Goal: Task Accomplishment & Management: Use online tool/utility

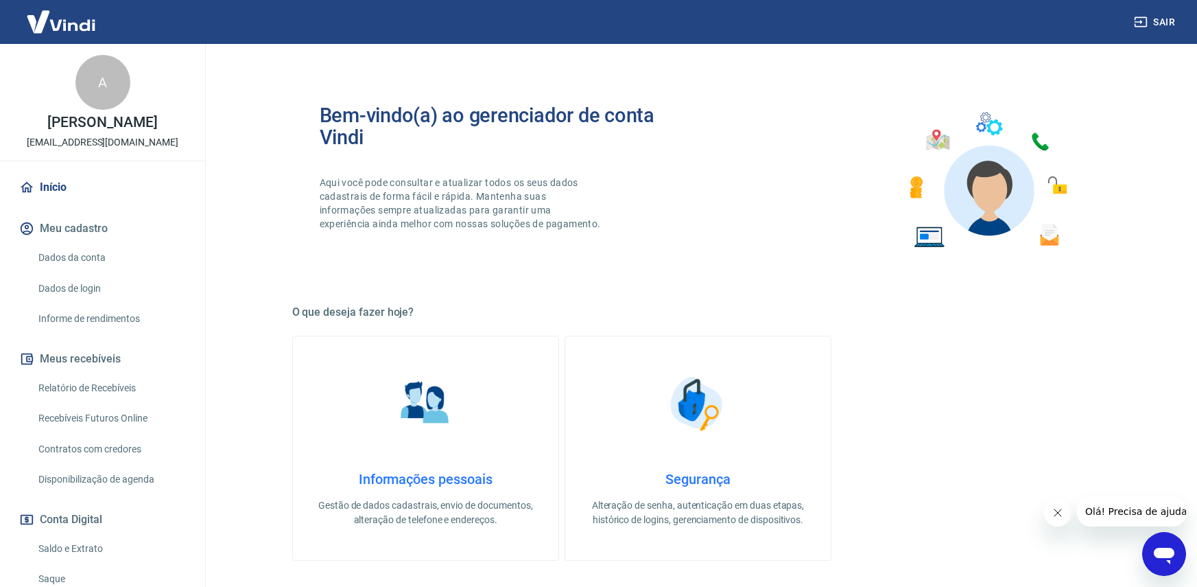
click at [67, 1] on img at bounding box center [60, 22] width 89 height 42
click at [84, 20] on img at bounding box center [60, 22] width 89 height 42
click at [85, 32] on img at bounding box center [60, 22] width 89 height 42
click at [56, 202] on link "Início" at bounding box center [102, 187] width 172 height 30
click at [37, 197] on link "Início" at bounding box center [102, 187] width 172 height 30
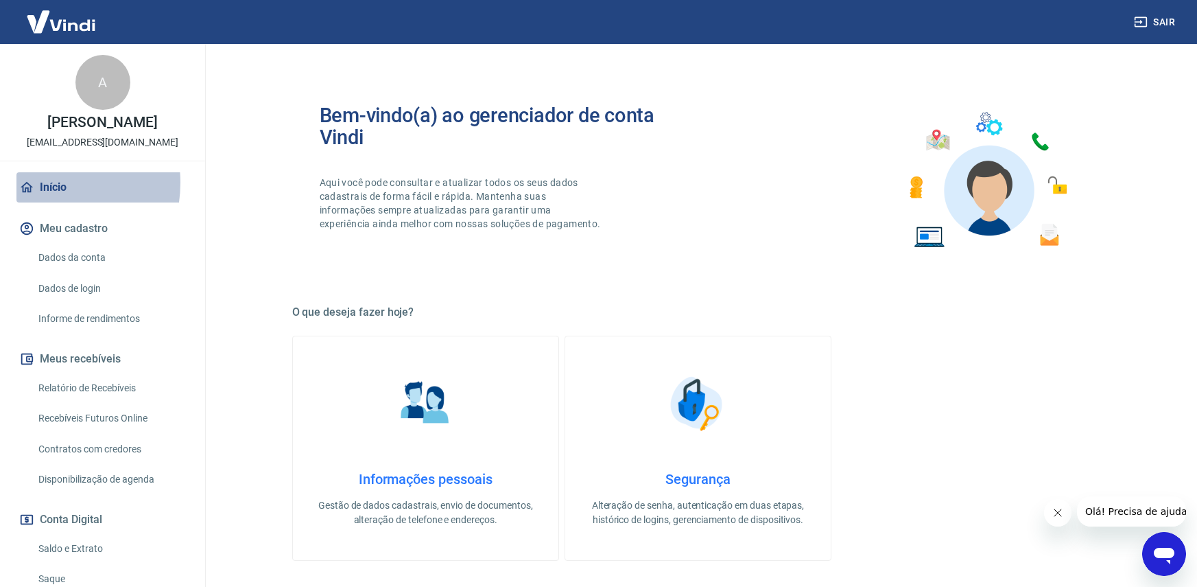
click at [37, 197] on link "Início" at bounding box center [102, 187] width 172 height 30
click at [73, 36] on img at bounding box center [60, 22] width 89 height 42
click at [75, 31] on img at bounding box center [60, 22] width 89 height 42
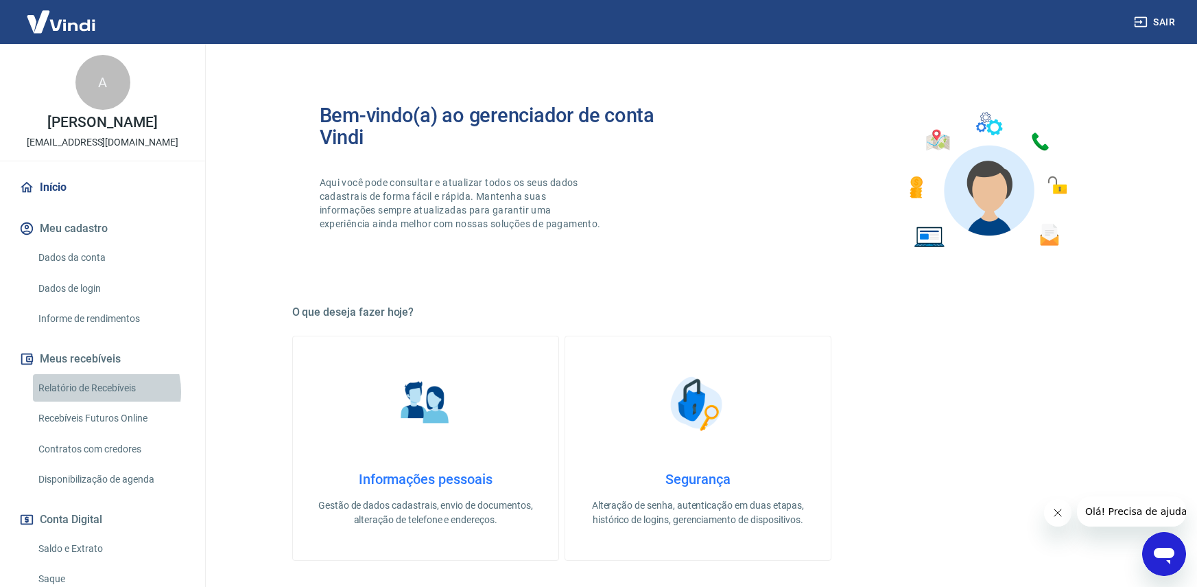
click at [102, 402] on link "Relatório de Recebíveis" at bounding box center [111, 388] width 156 height 28
